Goal: Task Accomplishment & Management: Use online tool/utility

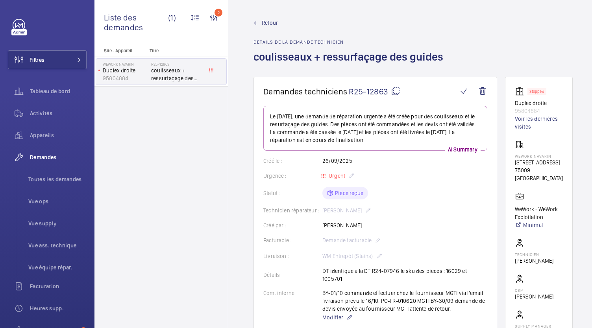
scroll to position [479, 0]
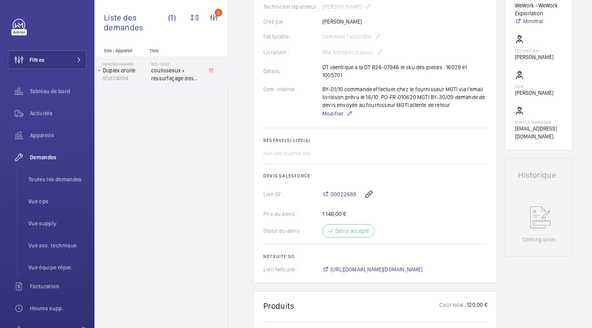
scroll to position [204, 0]
click at [332, 110] on span "Modifier" at bounding box center [332, 114] width 21 height 8
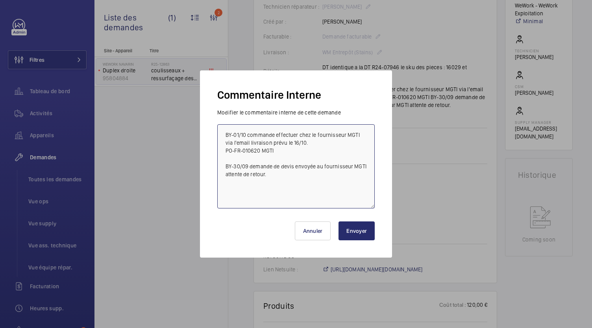
click at [255, 192] on textarea "BY-01/10 commande effectuer chez le fournisseur MGTI via l'email livraison prév…" at bounding box center [295, 166] width 157 height 84
click at [269, 177] on textarea "BY-01/10 commande effectuer chez le fournisseur MGTI via l'email livraison prév…" at bounding box center [295, 166] width 157 height 84
click at [225, 132] on textarea "BY-01/10 commande effectuer chez le fournisseur MGTI via l'email livraison prév…" at bounding box center [295, 166] width 157 height 84
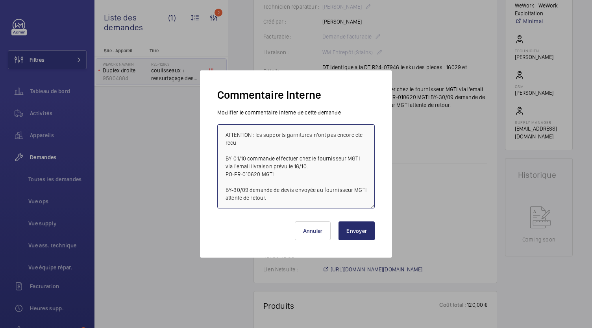
drag, startPoint x: 312, startPoint y: 136, endPoint x: 288, endPoint y: 131, distance: 24.6
click at [288, 131] on textarea "ATTENTION : les supports garnitures n'ont pas encore ete recu BY-01/10 commande…" at bounding box center [295, 166] width 157 height 84
drag, startPoint x: 240, startPoint y: 144, endPoint x: 224, endPoint y: 132, distance: 19.7
click at [224, 132] on textarea "ATTENTION : les supports coulisseaux n'ont pas encore été reçu BY-01/10 command…" at bounding box center [295, 166] width 157 height 84
type textarea "ATTENTION : les supports coulisseaux n'ont pas encore été reçu BY-01/10 command…"
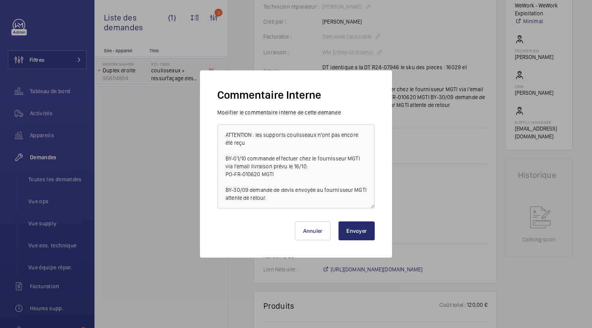
drag, startPoint x: 237, startPoint y: 135, endPoint x: 224, endPoint y: 218, distance: 83.6
click at [224, 218] on div "Annuler Envoyer" at bounding box center [295, 228] width 157 height 38
click at [362, 231] on button "Envoyer" at bounding box center [356, 231] width 36 height 19
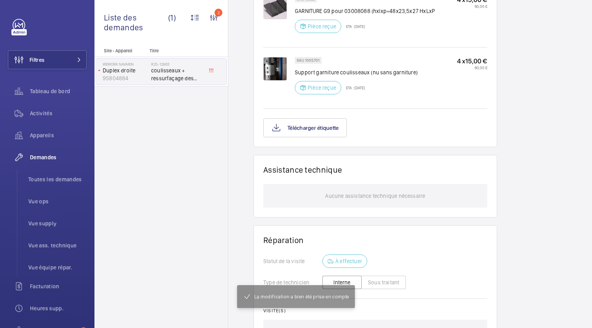
scroll to position [597, 0]
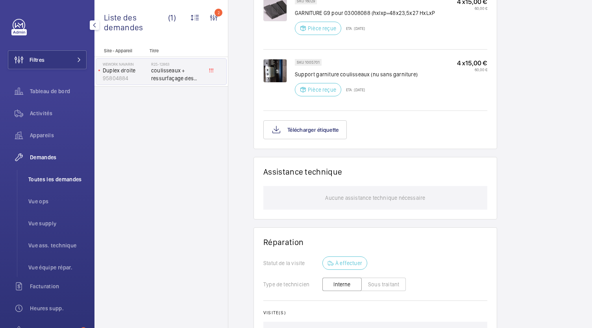
click at [53, 178] on span "Toutes les demandes" at bounding box center [57, 180] width 58 height 8
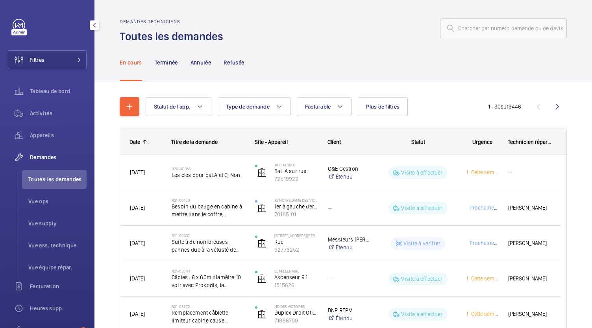
click at [71, 176] on span "Toutes les demandes" at bounding box center [57, 180] width 58 height 8
click at [39, 184] on li "Toutes les demandes" at bounding box center [54, 179] width 65 height 19
click at [44, 181] on span "Toutes les demandes" at bounding box center [57, 180] width 58 height 8
click at [461, 31] on input "text" at bounding box center [503, 28] width 127 height 20
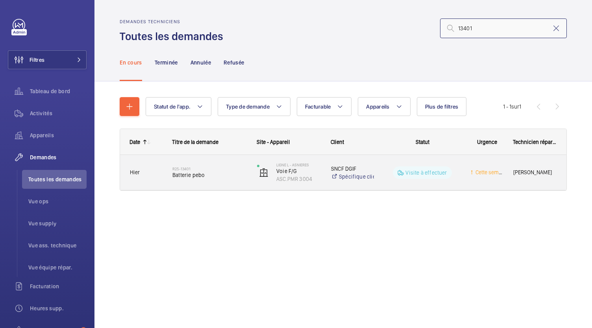
type input "13401"
click at [190, 176] on span "Batterie pebo" at bounding box center [209, 175] width 74 height 8
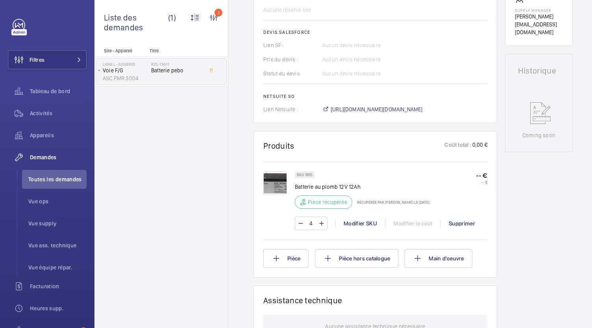
scroll to position [312, 0]
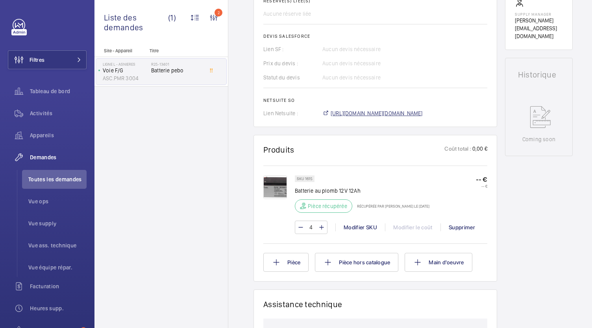
click at [383, 110] on span "https://6461500.app.netsuite.com/app/accounting/transactions/salesord.nl?id=307…" at bounding box center [377, 113] width 92 height 8
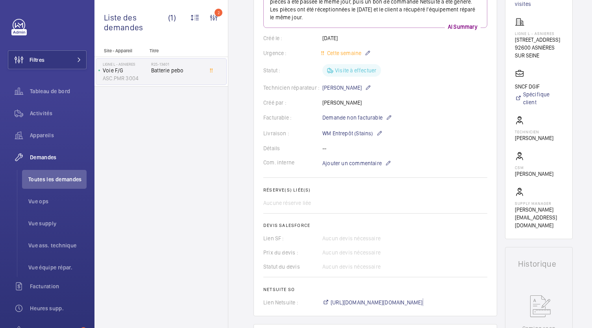
scroll to position [0, 0]
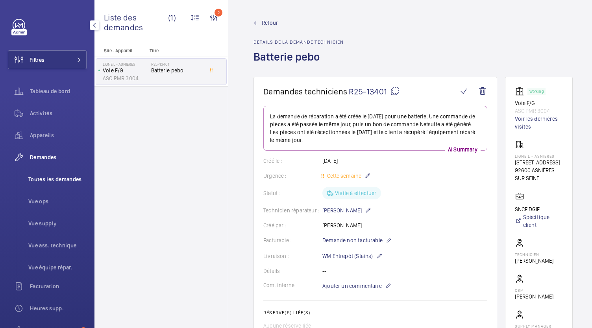
click at [50, 182] on span "Toutes les demandes" at bounding box center [57, 180] width 58 height 8
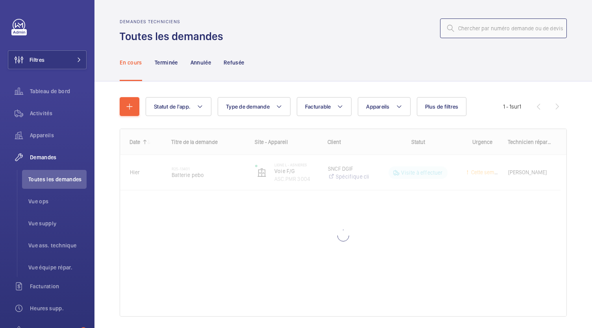
click at [465, 30] on input "text" at bounding box center [503, 28] width 127 height 20
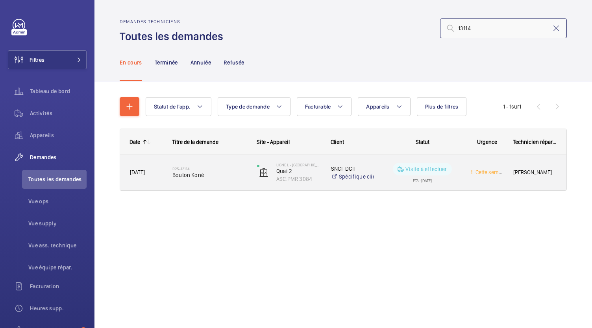
type input "13114"
click at [200, 175] on span "Bouton Koné" at bounding box center [209, 175] width 74 height 8
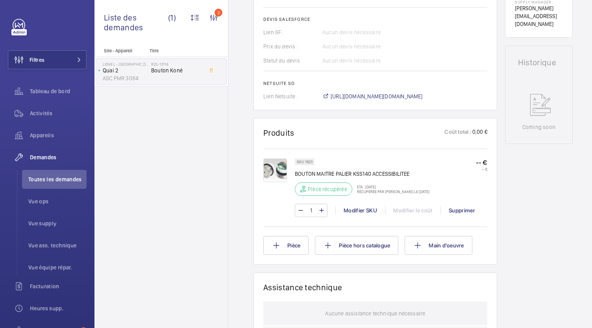
scroll to position [321, 0]
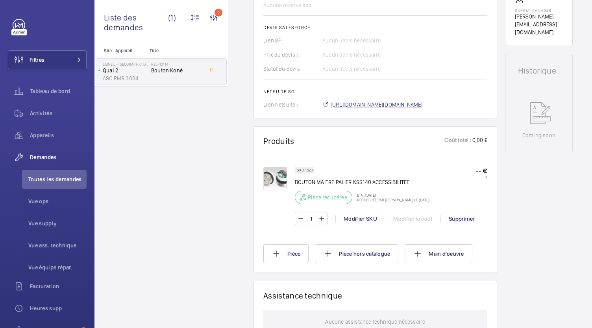
click at [360, 106] on span "https://6461500.app.netsuite.com/app/accounting/transactions/salesord.nl?id=306…" at bounding box center [377, 105] width 92 height 8
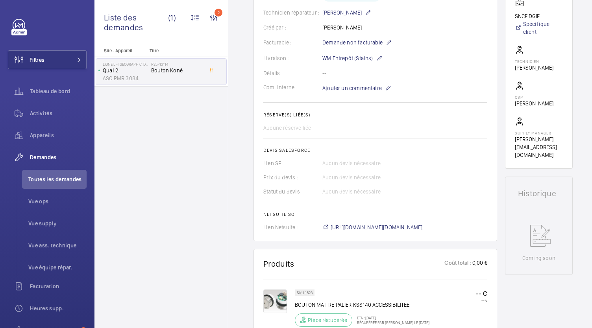
scroll to position [0, 0]
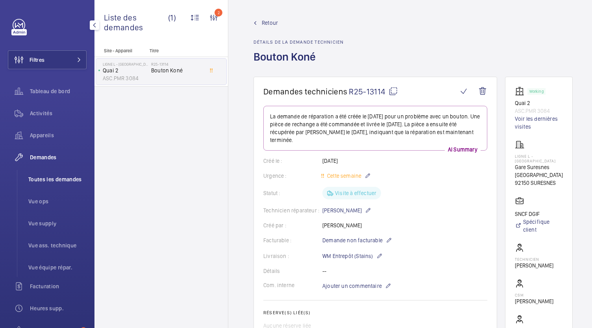
click at [61, 175] on li "Toutes les demandes" at bounding box center [54, 179] width 65 height 19
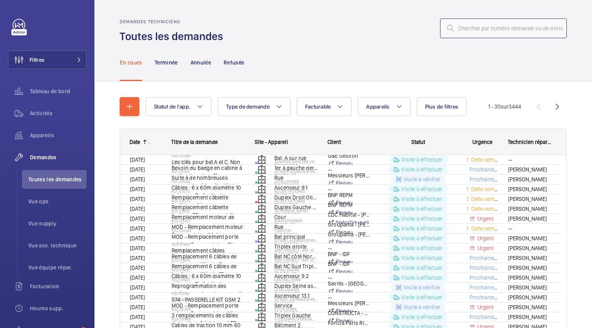
click at [460, 33] on input "text" at bounding box center [503, 28] width 127 height 20
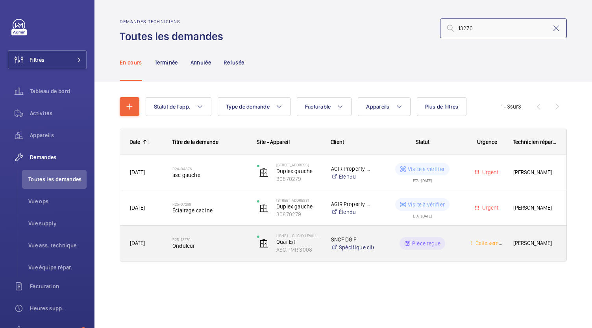
type input "13270"
click at [190, 247] on span "Onduleur" at bounding box center [209, 246] width 74 height 8
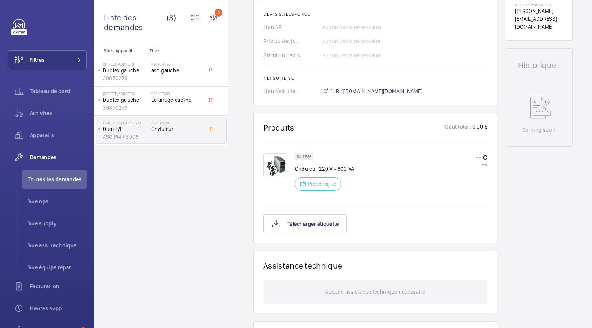
scroll to position [334, 0]
click at [379, 92] on span "[URL][DOMAIN_NAME][DOMAIN_NAME]" at bounding box center [377, 91] width 92 height 8
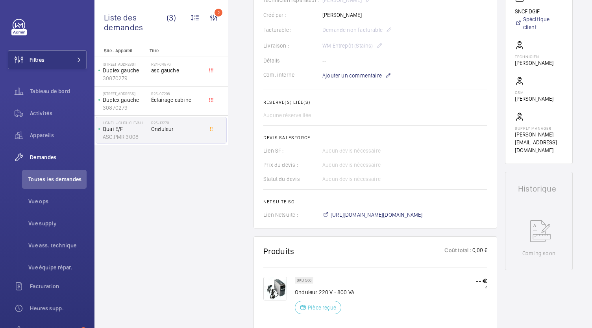
scroll to position [0, 0]
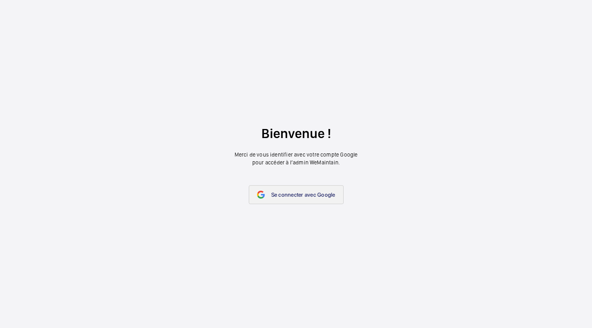
click at [281, 198] on link "Se connecter avec Google" at bounding box center [296, 194] width 95 height 19
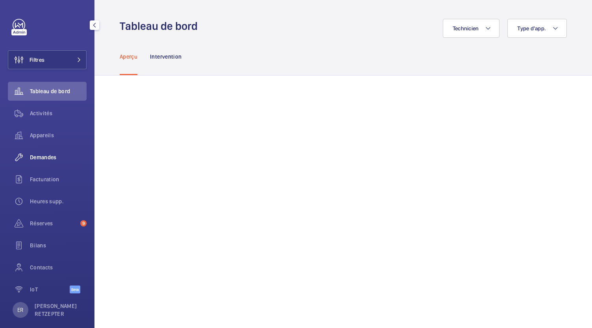
click at [48, 156] on span "Demandes" at bounding box center [58, 157] width 57 height 8
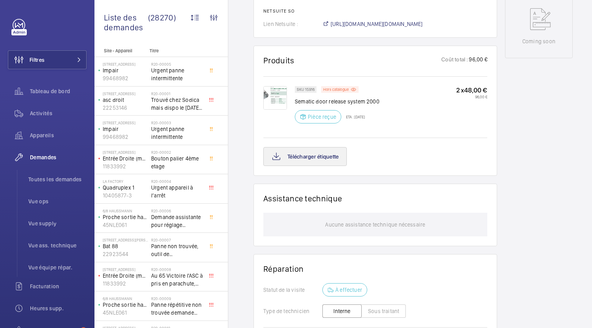
scroll to position [410, 0]
click at [295, 160] on button "Télécharger étiquette" at bounding box center [304, 156] width 83 height 19
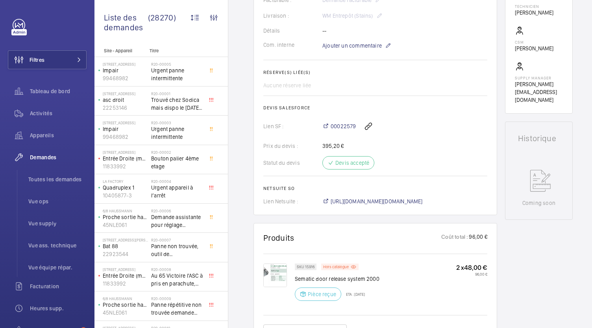
scroll to position [241, 0]
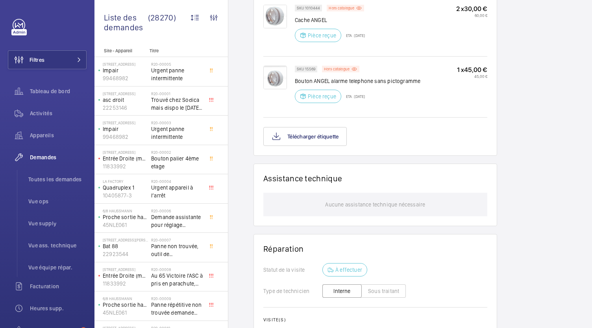
scroll to position [708, 0]
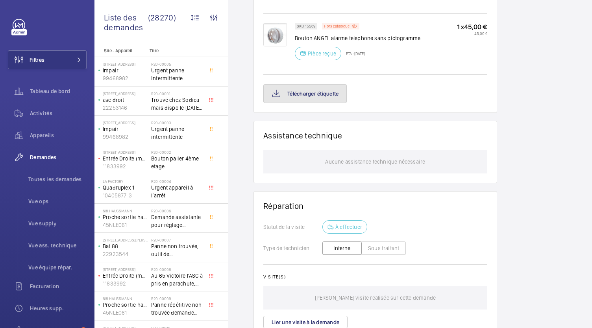
click at [323, 97] on button "Télécharger étiquette" at bounding box center [304, 93] width 83 height 19
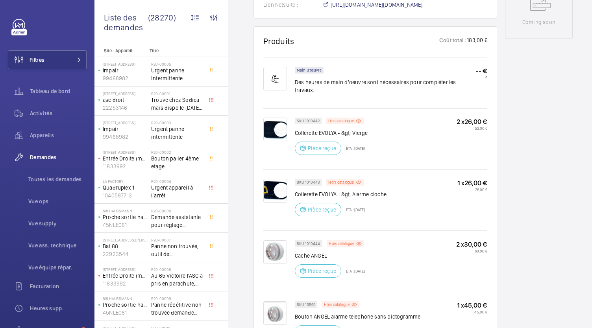
scroll to position [427, 0]
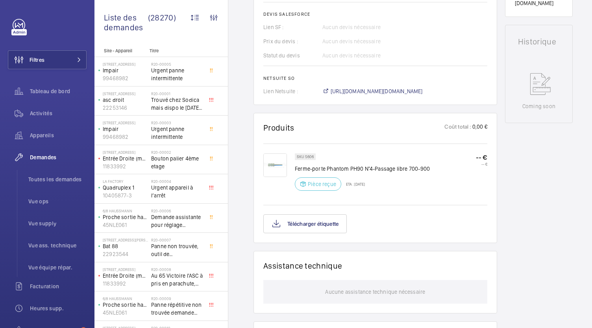
scroll to position [340, 0]
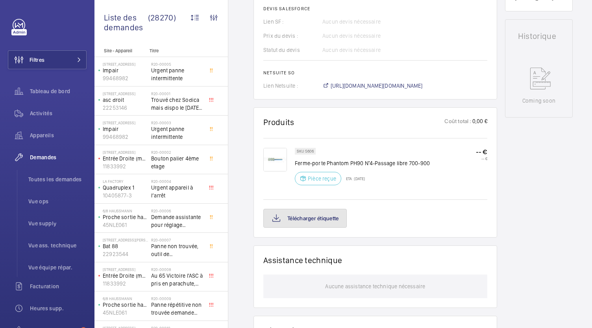
click at [309, 215] on button "Télécharger étiquette" at bounding box center [304, 218] width 83 height 19
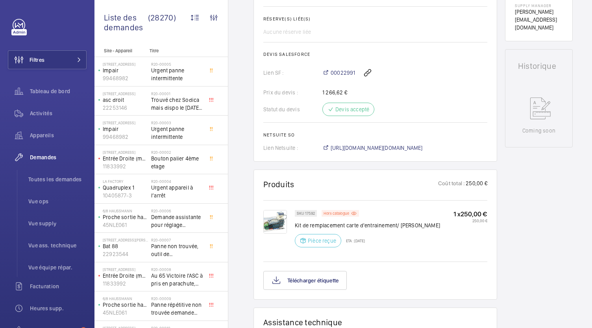
scroll to position [310, 0]
click at [319, 281] on button "Télécharger étiquette" at bounding box center [304, 279] width 83 height 19
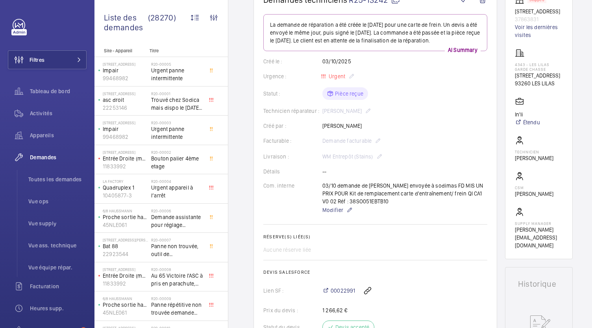
scroll to position [91, 0]
click at [55, 174] on li "Toutes les demandes" at bounding box center [54, 179] width 65 height 19
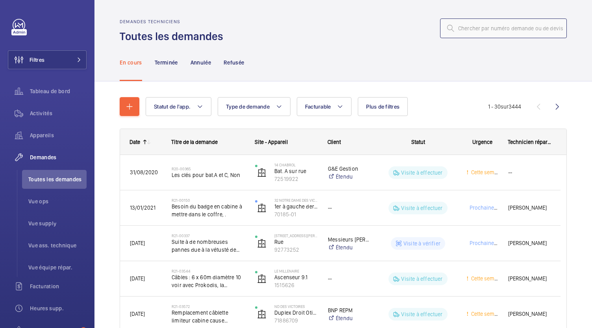
click at [468, 26] on input "text" at bounding box center [503, 28] width 127 height 20
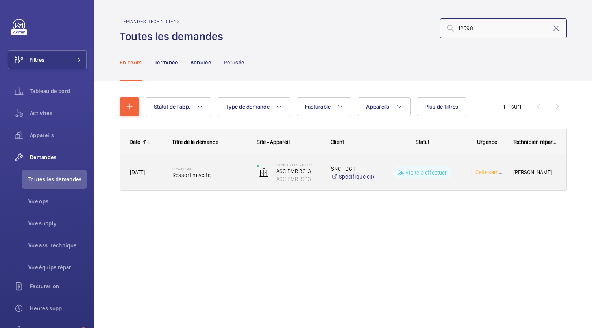
type input "12598"
click at [195, 177] on span "Ressort navette" at bounding box center [209, 175] width 74 height 8
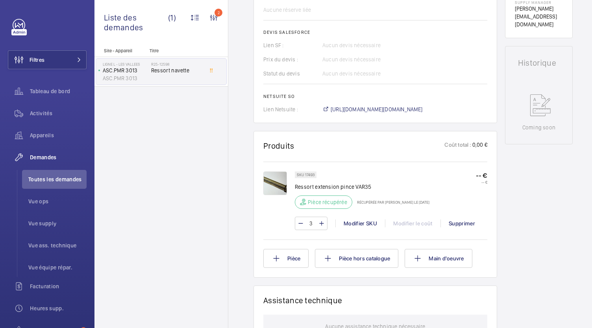
scroll to position [315, 0]
click at [350, 114] on span "https://6461500.app.netsuite.com/app/accounting/transactions/salesord.nl?id=305…" at bounding box center [377, 110] width 92 height 8
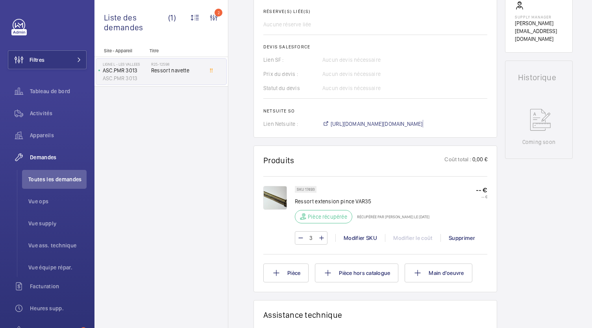
scroll to position [302, 0]
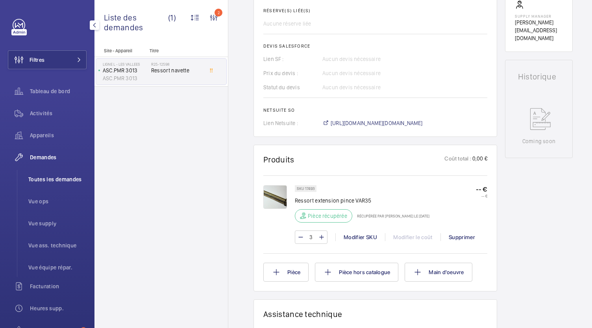
click at [78, 181] on span "Toutes les demandes" at bounding box center [57, 180] width 58 height 8
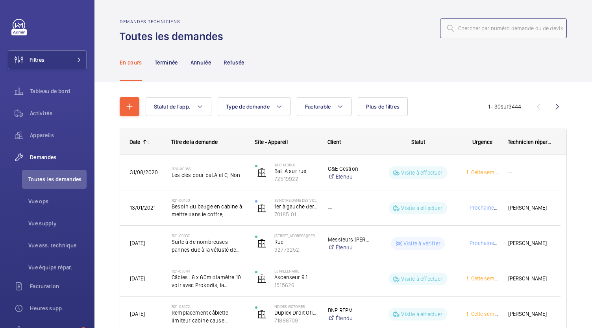
click at [471, 22] on input "text" at bounding box center [503, 28] width 127 height 20
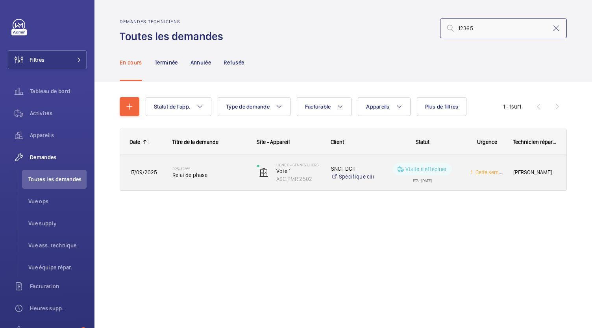
type input "12365"
click at [194, 173] on span "Relai de phase" at bounding box center [209, 175] width 74 height 8
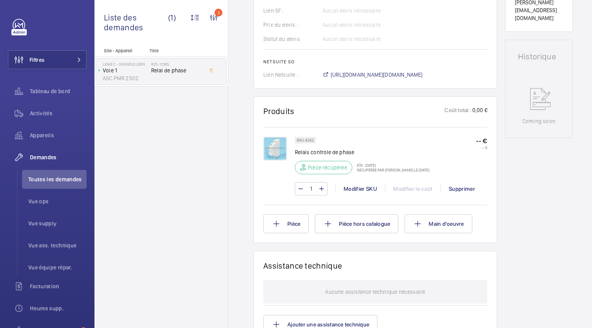
scroll to position [323, 0]
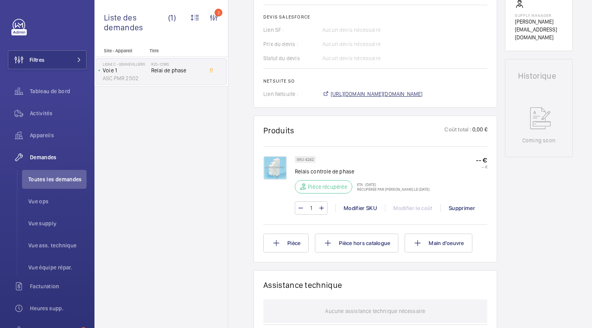
click at [358, 98] on span "https://6461500.app.netsuite.com/app/accounting/transactions/salesord.nl?id=302…" at bounding box center [377, 94] width 92 height 8
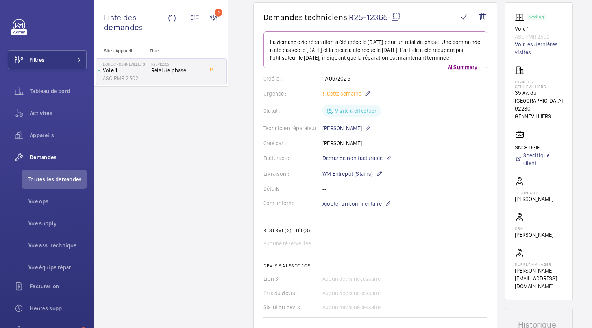
scroll to position [73, 0]
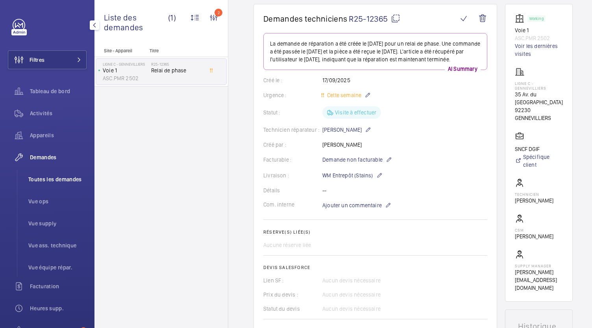
click at [59, 177] on span "Toutes les demandes" at bounding box center [57, 180] width 58 height 8
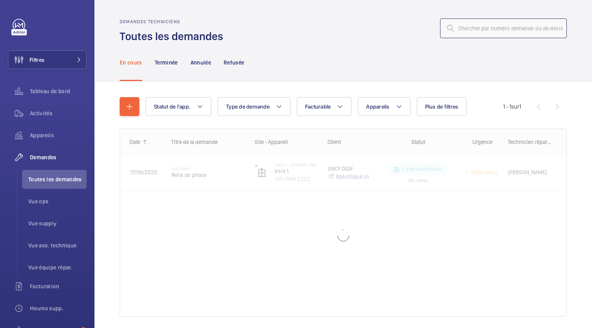
click at [473, 23] on input "text" at bounding box center [503, 28] width 127 height 20
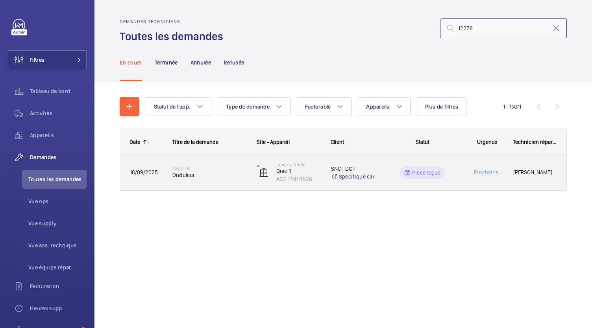
type input "12278"
click at [198, 173] on span "Onduleur" at bounding box center [209, 175] width 74 height 8
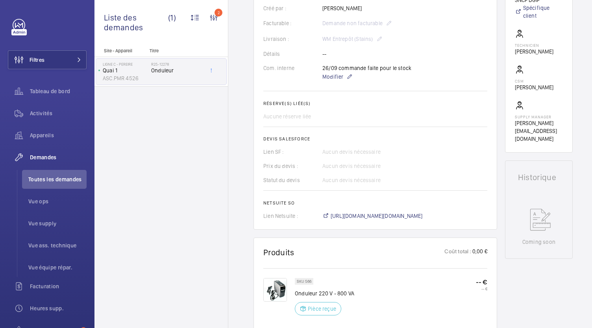
scroll to position [204, 0]
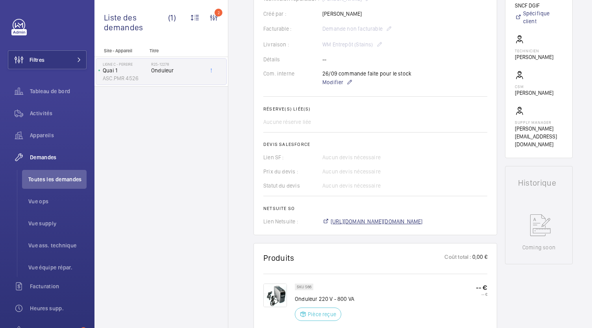
click at [366, 223] on span "https://6461500.app.netsuite.com/app/accounting/transactions/salesord.nl?id=303…" at bounding box center [377, 222] width 92 height 8
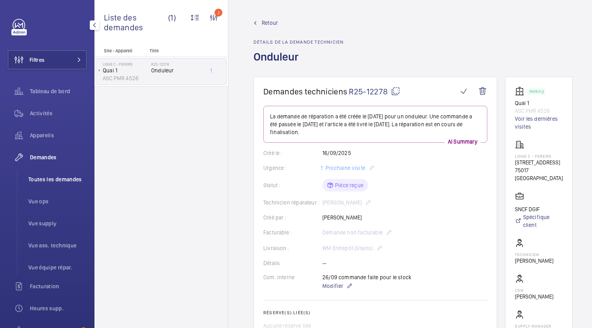
click at [65, 183] on span "Toutes les demandes" at bounding box center [57, 180] width 58 height 8
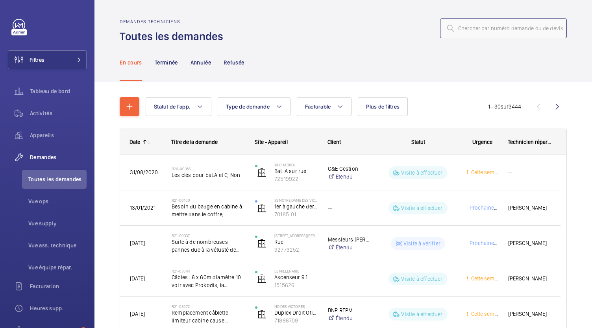
click at [467, 32] on input "text" at bounding box center [503, 28] width 127 height 20
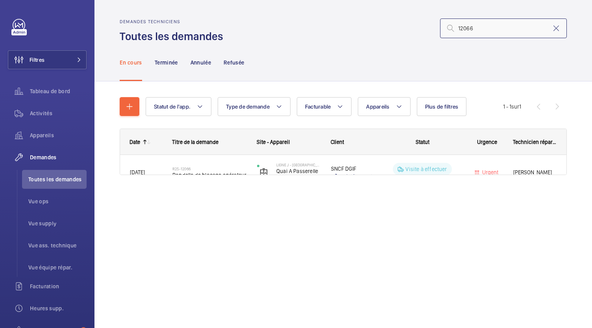
type input "12066"
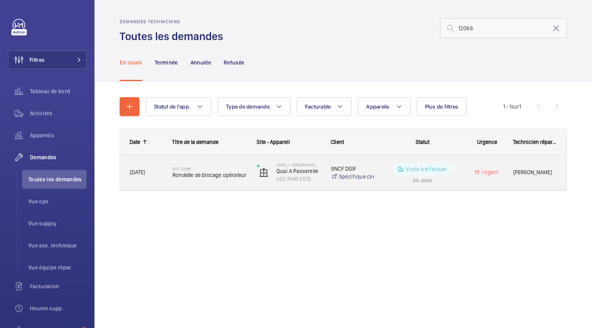
click at [184, 176] on span "Rondelle de blocage opérateur" at bounding box center [209, 175] width 74 height 8
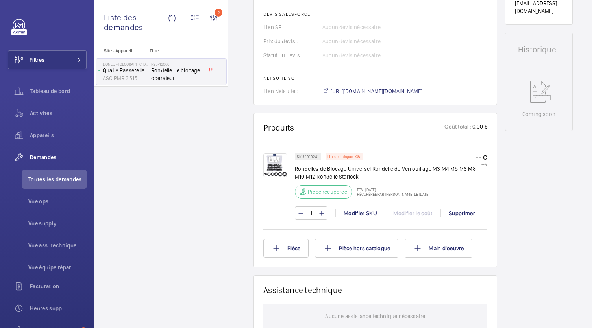
scroll to position [342, 0]
click at [370, 91] on span "https://6461500.app.netsuite.com/app/accounting/transactions/salesord.nl?id=300…" at bounding box center [377, 92] width 92 height 8
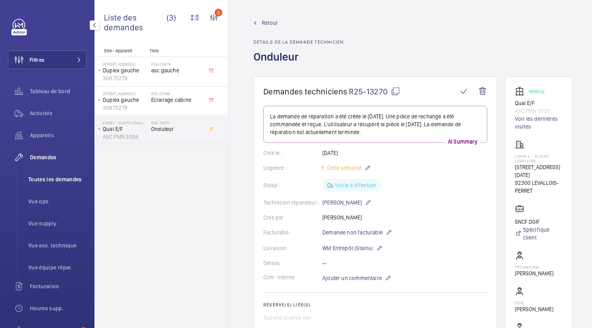
click at [54, 182] on span "Toutes les demandes" at bounding box center [57, 180] width 58 height 8
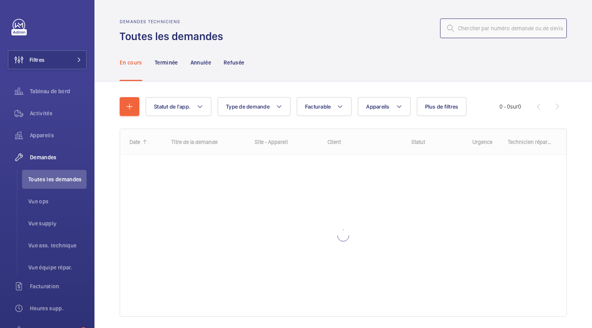
click at [476, 27] on input "text" at bounding box center [503, 28] width 127 height 20
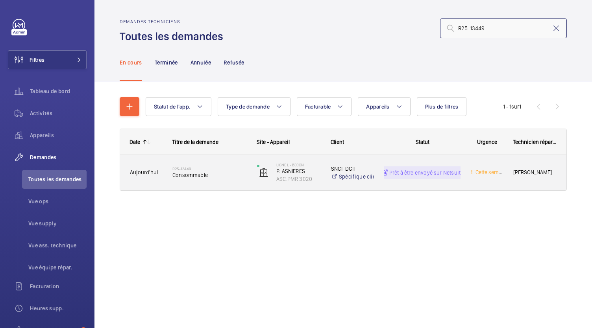
type input "R25-13449"
click at [196, 170] on h2 "R25-13449" at bounding box center [209, 168] width 74 height 5
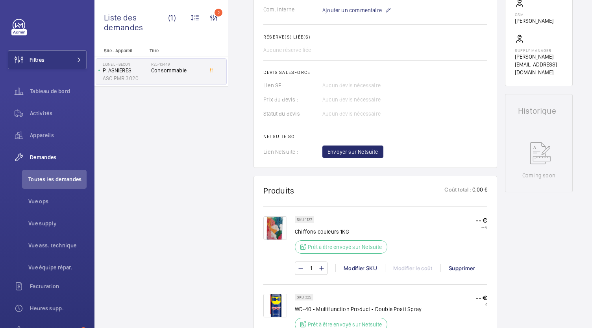
scroll to position [273, 0]
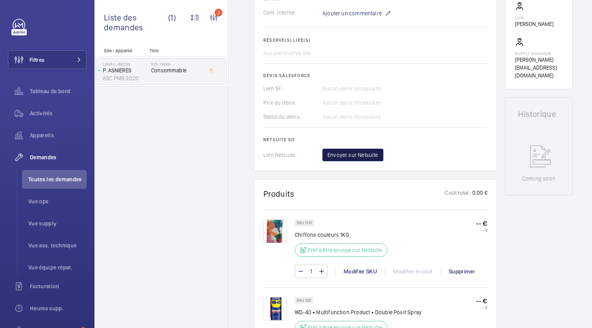
click at [347, 155] on span "Envoyer sur Netsuite" at bounding box center [352, 155] width 51 height 8
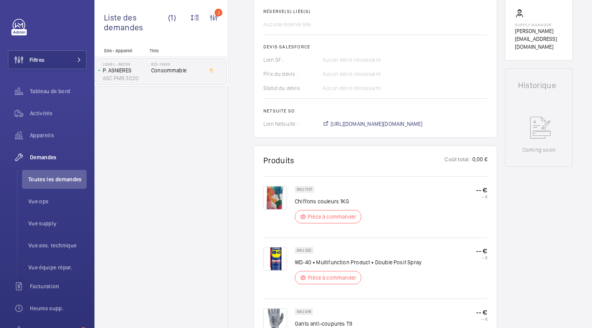
scroll to position [310, 0]
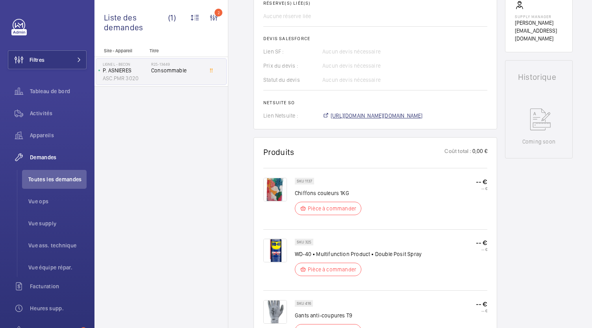
click at [357, 112] on span "https://6461500.app.netsuite.com/app/accounting/transactions/salesord.nl?id=307…" at bounding box center [377, 116] width 92 height 8
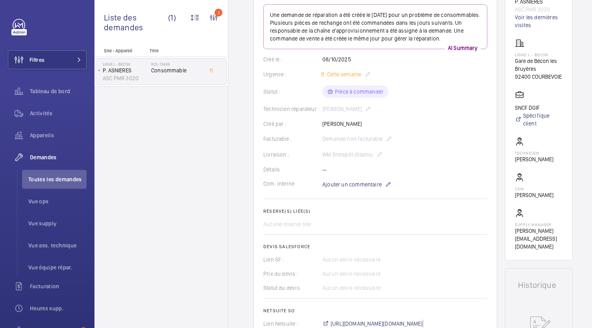
scroll to position [0, 0]
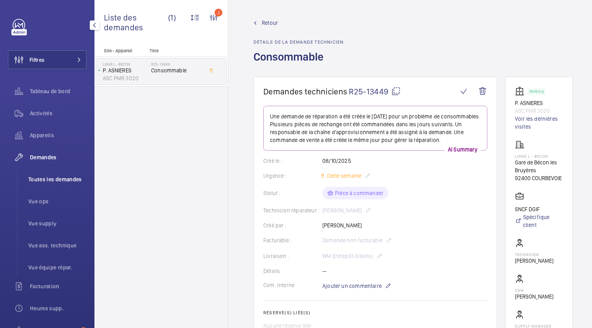
click at [58, 180] on span "Toutes les demandes" at bounding box center [57, 180] width 58 height 8
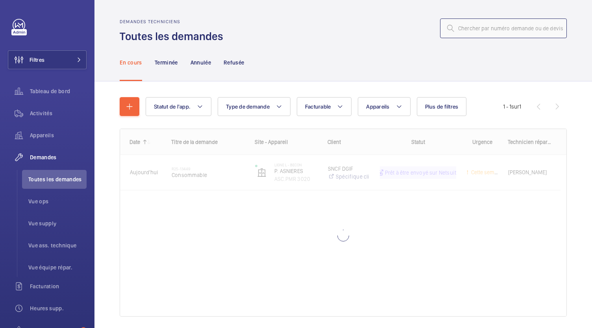
click at [495, 33] on input "text" at bounding box center [503, 28] width 127 height 20
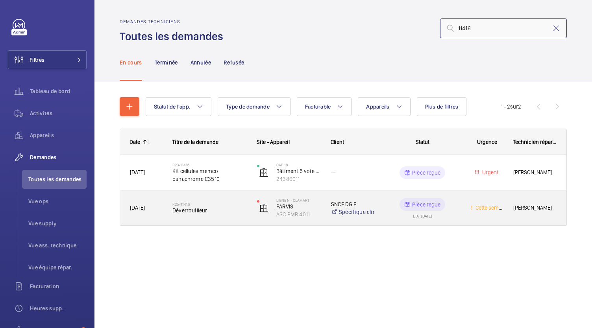
type input "11416"
click at [187, 208] on span "Déverrouilleur" at bounding box center [209, 211] width 74 height 8
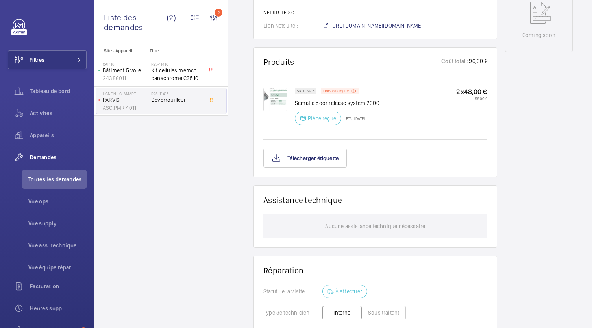
scroll to position [416, 0]
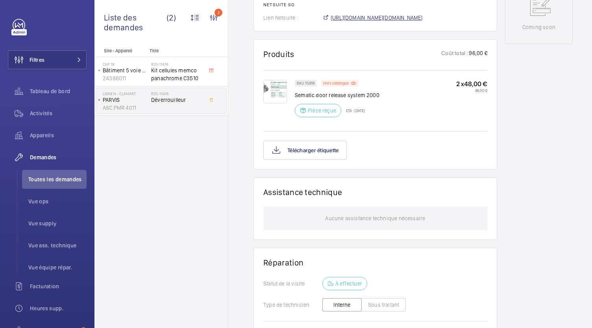
click at [401, 22] on span "https://6461500.app.netsuite.com/app/accounting/transactions/salesord.nl?id=306…" at bounding box center [377, 18] width 92 height 8
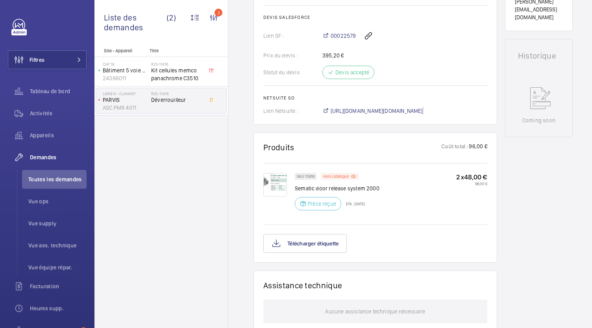
scroll to position [322, 0]
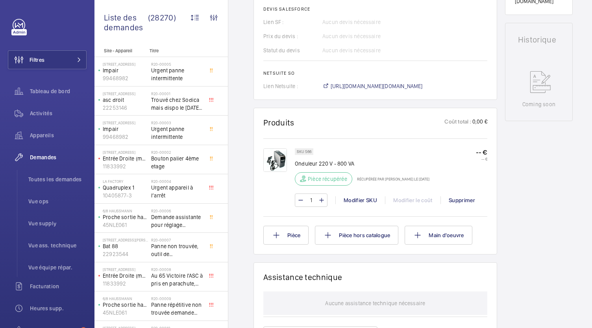
scroll to position [355, 0]
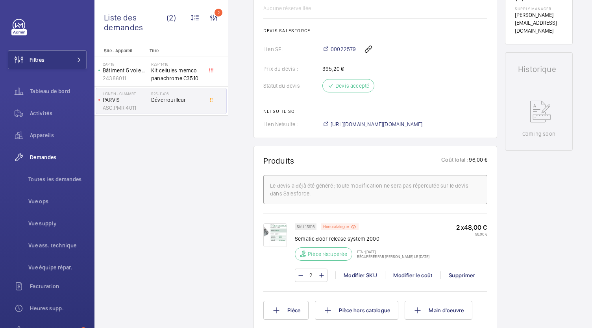
scroll to position [310, 0]
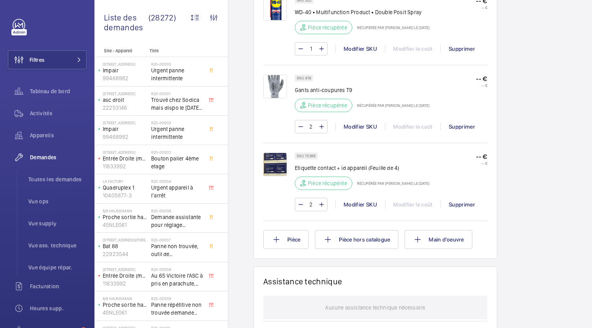
scroll to position [567, 0]
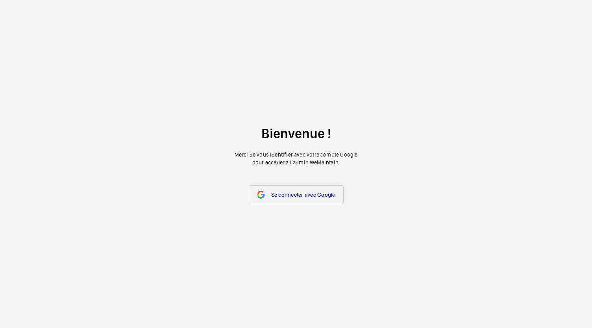
click at [286, 202] on link "Se connecter avec Google" at bounding box center [296, 194] width 95 height 19
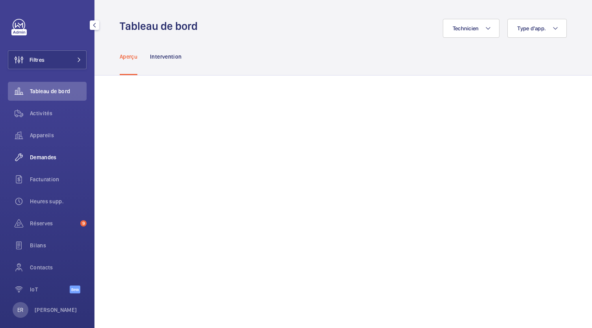
click at [45, 157] on span "Demandes" at bounding box center [58, 157] width 57 height 8
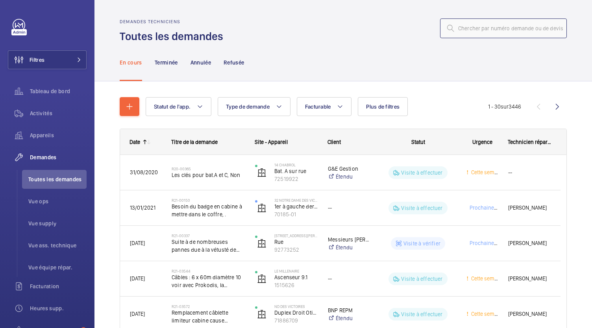
click at [482, 28] on input "text" at bounding box center [503, 28] width 127 height 20
click at [482, 31] on input "text" at bounding box center [503, 28] width 127 height 20
click at [479, 26] on input "text" at bounding box center [503, 28] width 127 height 20
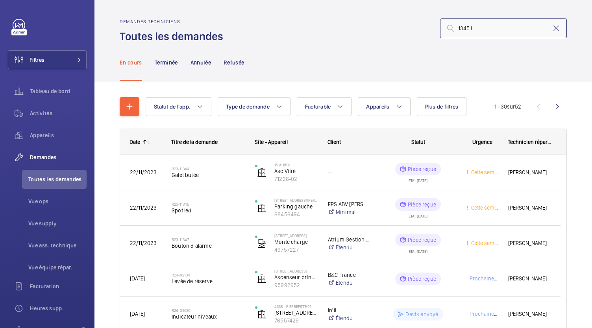
click at [453, 29] on input "13451" at bounding box center [503, 28] width 127 height 20
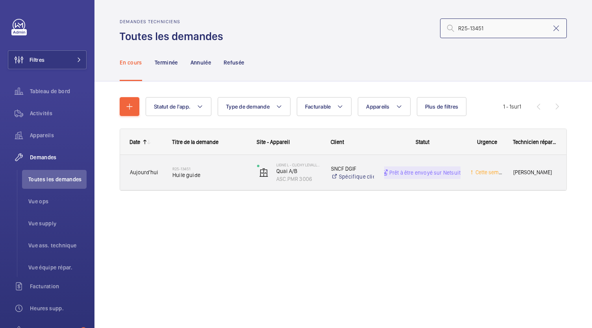
type input "R25-13451"
click at [195, 170] on h2 "R25-13451" at bounding box center [209, 168] width 74 height 5
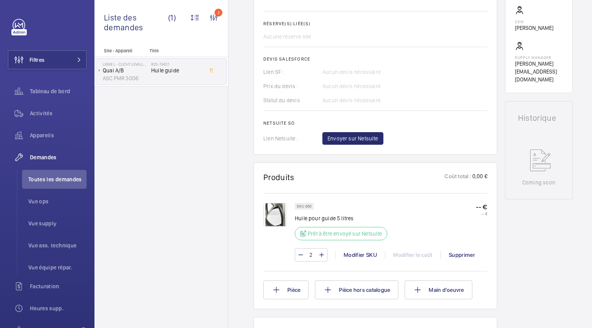
scroll to position [282, 0]
click at [351, 137] on span "Envoyer sur Netsuite" at bounding box center [352, 138] width 51 height 8
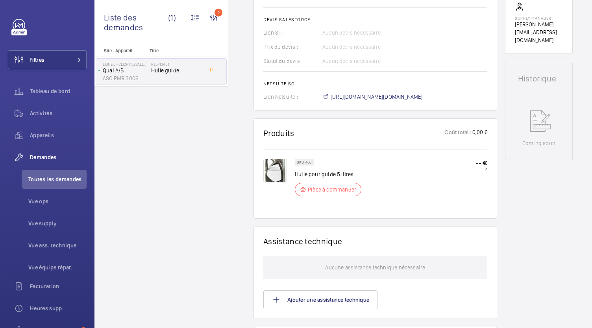
scroll to position [313, 0]
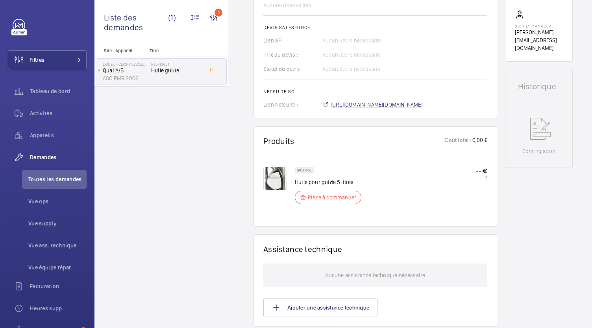
click at [380, 104] on span "https://6461500.app.netsuite.com/app/accounting/transactions/salesord.nl?id=307…" at bounding box center [377, 105] width 92 height 8
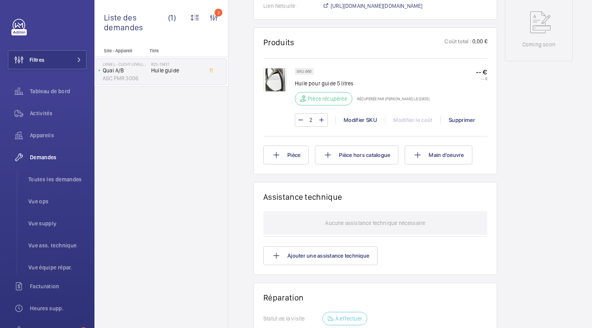
scroll to position [423, 0]
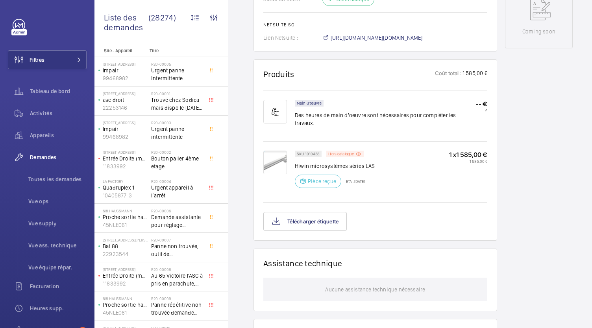
scroll to position [438, 0]
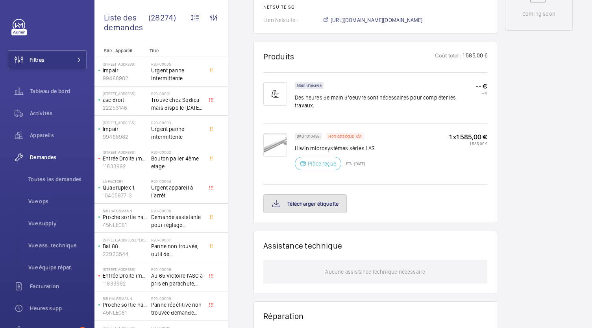
click at [320, 194] on button "Télécharger étiquette" at bounding box center [304, 203] width 83 height 19
